Goal: Task Accomplishment & Management: Use online tool/utility

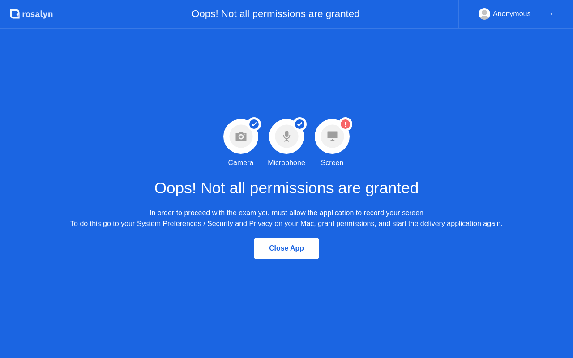
click at [347, 129] on circle at bounding box center [346, 124] width 14 height 14
click at [344, 122] on circle at bounding box center [345, 124] width 9 height 9
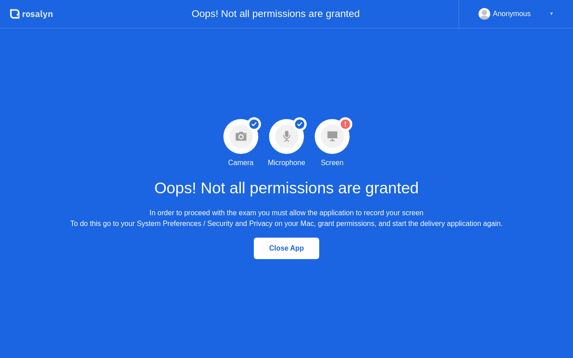
click at [344, 122] on circle at bounding box center [345, 124] width 9 height 9
click at [346, 124] on circle at bounding box center [345, 124] width 9 height 9
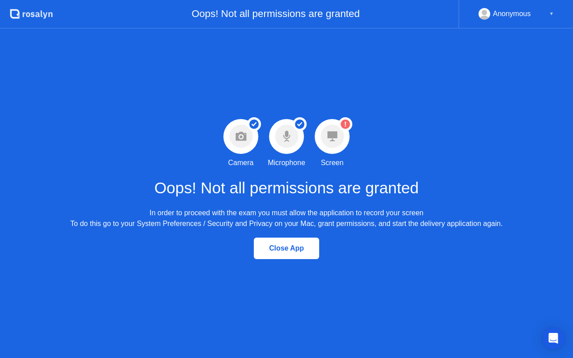
click at [346, 124] on circle at bounding box center [345, 124] width 9 height 9
click at [345, 125] on icon "Warning Screen permission not granted" at bounding box center [346, 124] width 14 height 14
click at [345, 125] on icon at bounding box center [345, 124] width 1 height 5
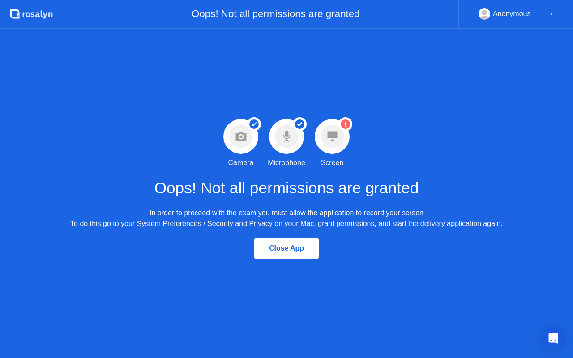
click at [345, 125] on icon at bounding box center [345, 124] width 1 height 5
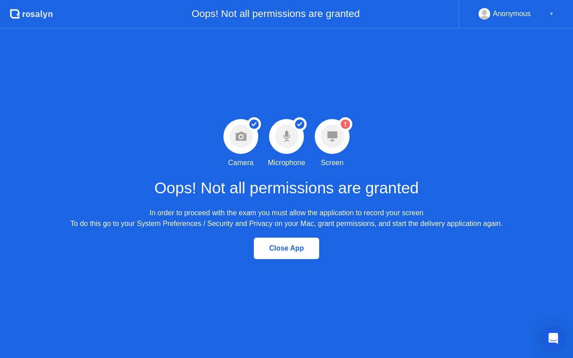
click at [345, 125] on icon at bounding box center [345, 124] width 1 height 5
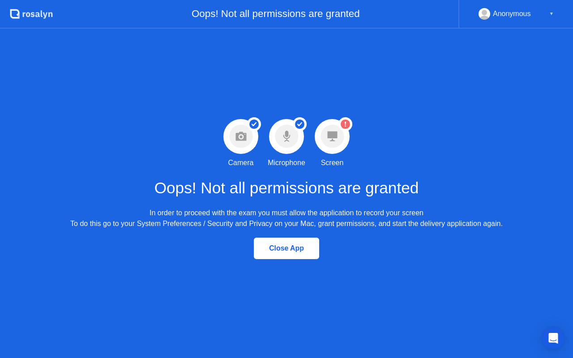
click at [345, 125] on icon at bounding box center [345, 124] width 1 height 5
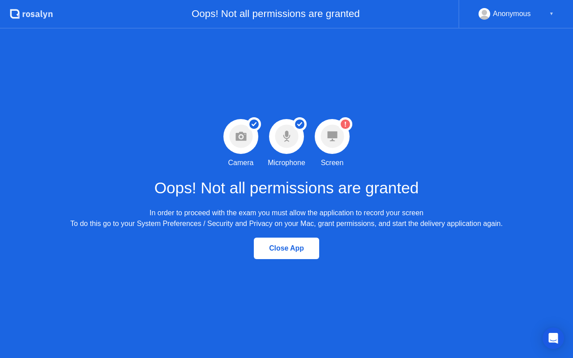
click at [345, 125] on icon at bounding box center [345, 124] width 1 height 5
click at [339, 150] on div at bounding box center [332, 136] width 35 height 35
click at [290, 140] on circle at bounding box center [286, 136] width 23 height 23
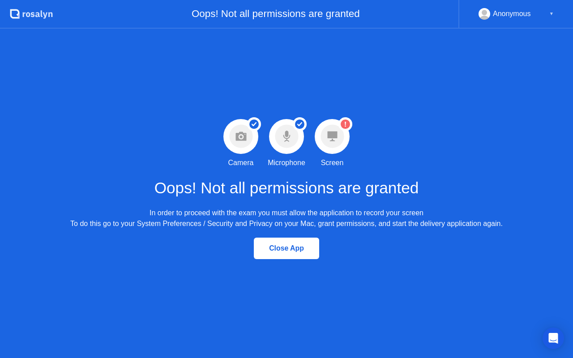
drag, startPoint x: 349, startPoint y: 124, endPoint x: 343, endPoint y: 121, distance: 6.2
click at [332, 127] on div "Warning Screen permission not granted Screen" at bounding box center [332, 143] width 46 height 49
click at [348, 123] on circle at bounding box center [345, 124] width 9 height 9
